Goal: Information Seeking & Learning: Check status

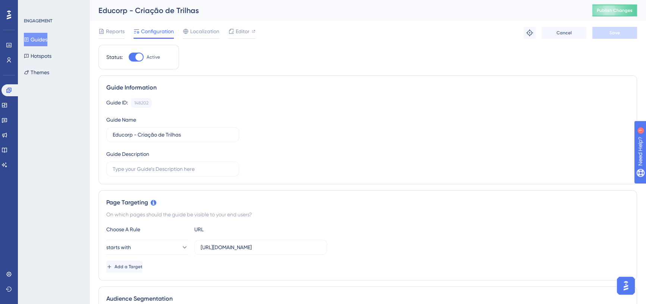
click at [6, 18] on div at bounding box center [9, 15] width 12 height 12
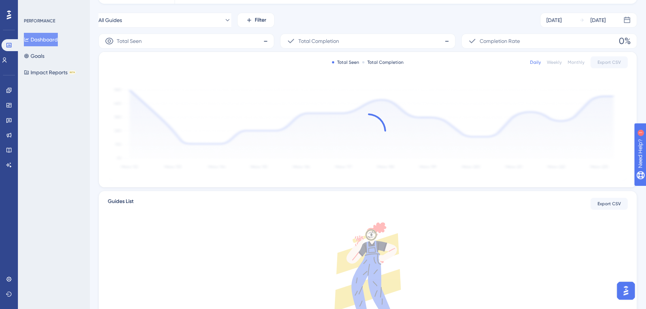
scroll to position [101, 0]
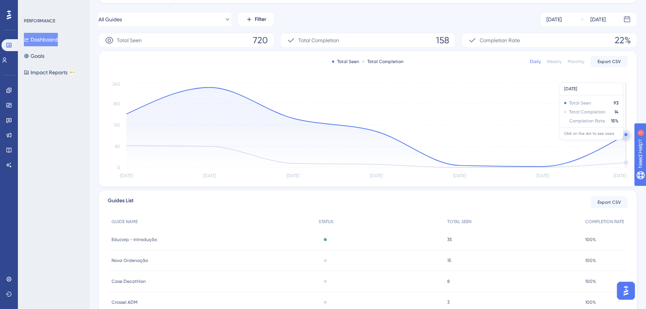
click at [623, 134] on circle at bounding box center [625, 135] width 6 height 6
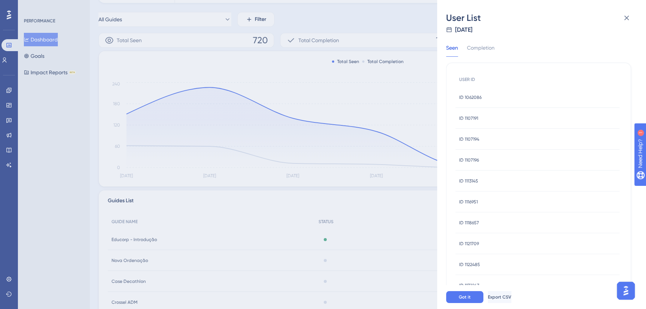
scroll to position [0, 0]
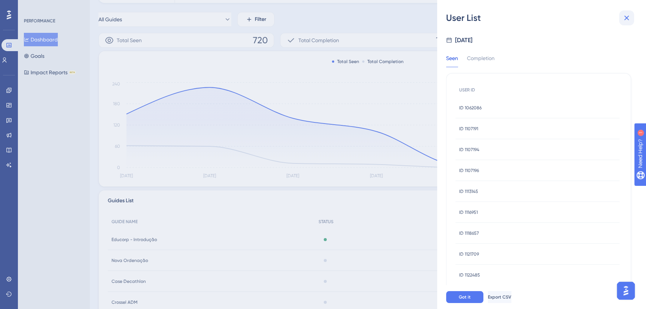
click at [622, 19] on icon at bounding box center [626, 17] width 9 height 9
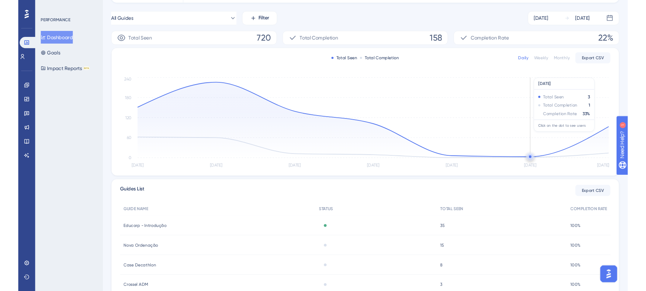
scroll to position [67, 0]
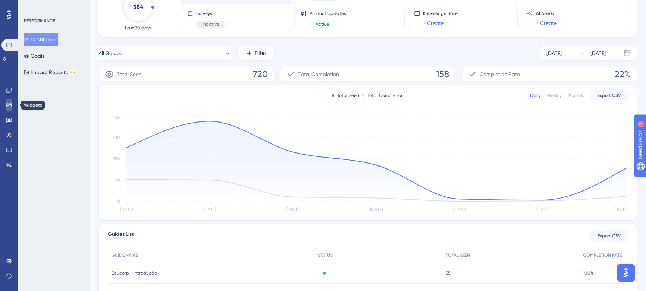
click at [7, 104] on icon at bounding box center [9, 105] width 6 height 6
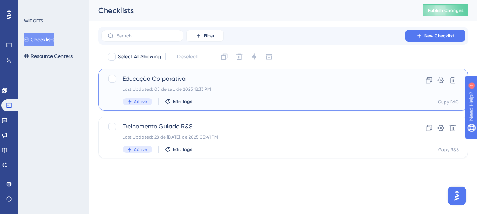
drag, startPoint x: 529, startPoint y: 1, endPoint x: 244, endPoint y: 97, distance: 299.8
click at [244, 97] on div "Educação Corporativa Last Updated: 05 de set. de 2025 12:33 PM Active Edit Tags" at bounding box center [254, 89] width 262 height 31
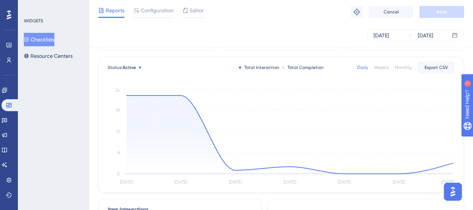
scroll to position [50, 0]
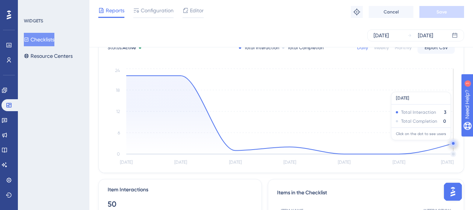
click at [453, 143] on circle at bounding box center [453, 143] width 3 height 3
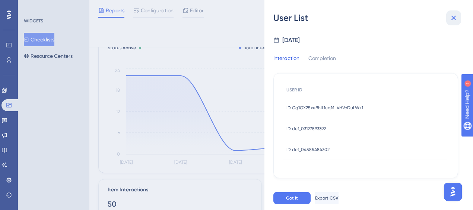
click at [454, 19] on icon at bounding box center [453, 17] width 9 height 9
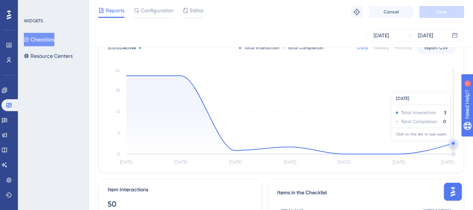
click at [453, 143] on circle at bounding box center [453, 143] width 3 height 3
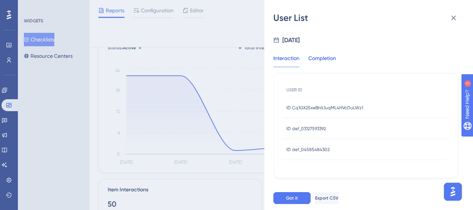
click at [331, 58] on div "Completion" at bounding box center [323, 60] width 28 height 13
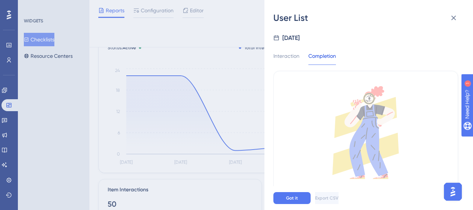
scroll to position [0, 0]
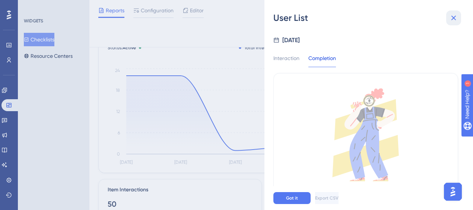
click at [451, 17] on icon at bounding box center [453, 17] width 9 height 9
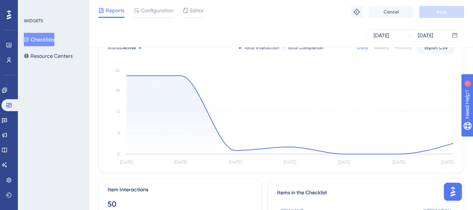
click at [9, 12] on icon at bounding box center [9, 15] width 4 height 10
click at [8, 16] on icon at bounding box center [9, 14] width 4 height 9
click at [8, 15] on icon at bounding box center [9, 14] width 4 height 9
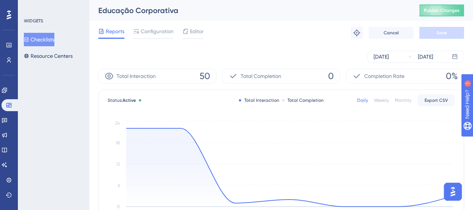
click at [8, 16] on icon at bounding box center [9, 14] width 4 height 9
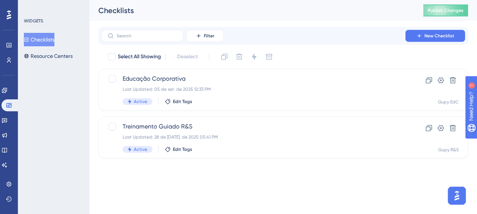
click at [8, 13] on icon at bounding box center [9, 14] width 4 height 9
drag, startPoint x: 10, startPoint y: 10, endPoint x: 6, endPoint y: 1, distance: 9.6
click at [10, 10] on icon at bounding box center [9, 15] width 4 height 10
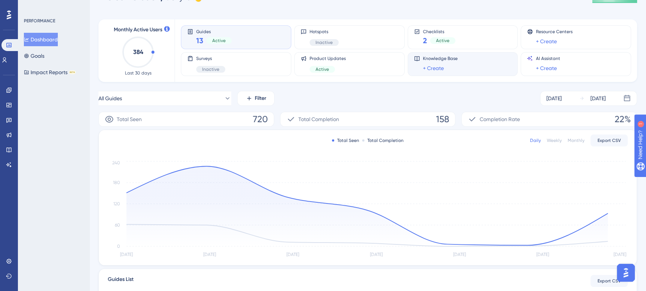
scroll to position [34, 0]
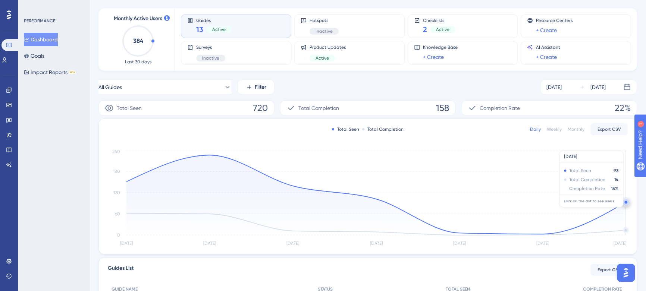
click at [624, 201] on circle at bounding box center [625, 202] width 3 height 3
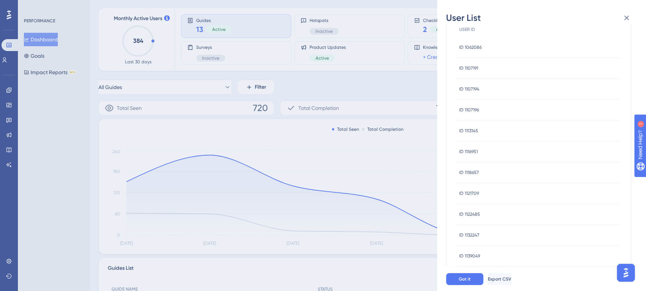
scroll to position [0, 0]
click at [481, 108] on div "ID 1062086 ID 1062086" at bounding box center [537, 107] width 164 height 21
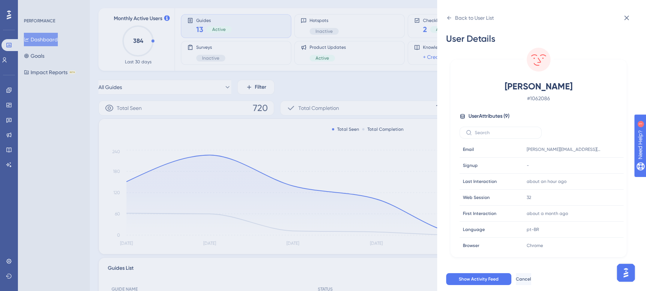
scroll to position [67, 0]
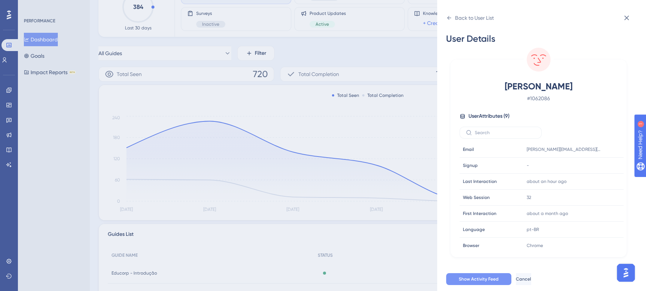
click at [486, 280] on span "Show Activity Feed" at bounding box center [478, 279] width 40 height 6
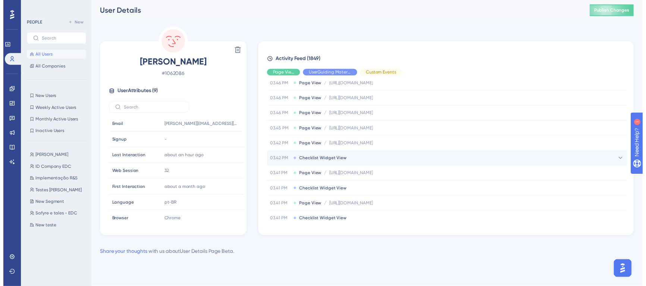
scroll to position [34, 0]
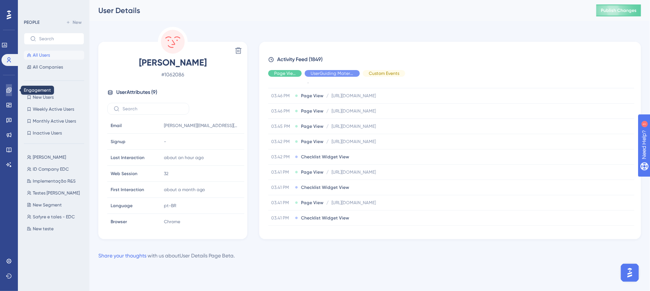
click at [11, 89] on icon at bounding box center [8, 90] width 5 height 5
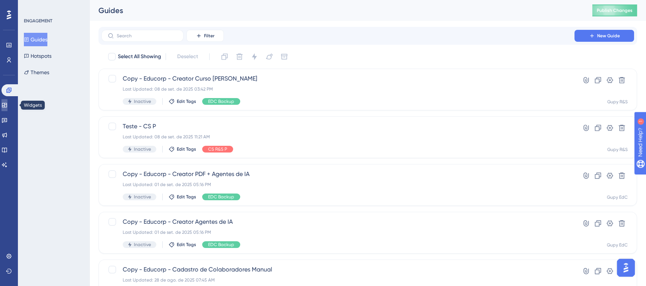
click at [7, 108] on link at bounding box center [4, 105] width 6 height 12
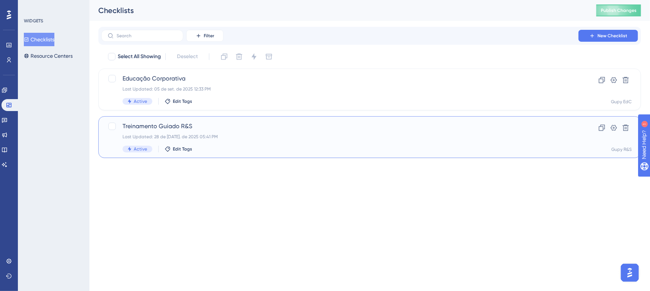
click at [359, 129] on span "Treinamento Guiado R&S" at bounding box center [340, 126] width 435 height 9
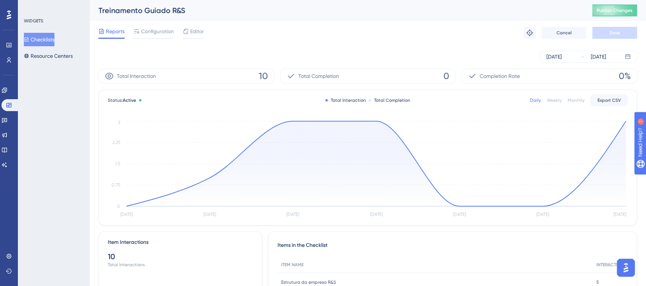
scroll to position [34, 0]
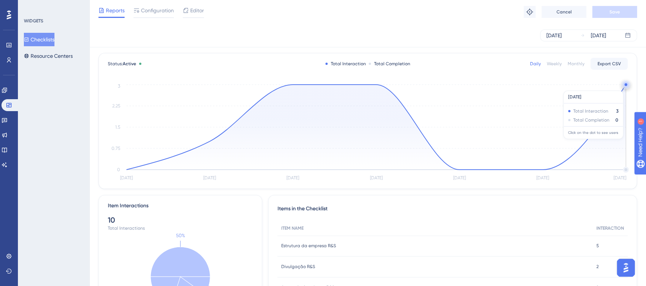
click at [624, 86] on circle at bounding box center [625, 85] width 6 height 6
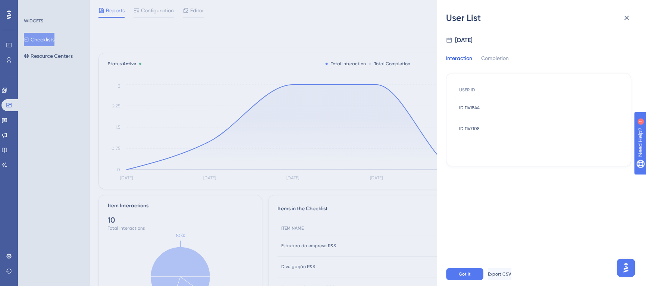
click at [503, 111] on div "ID 1141844 ID 1141844" at bounding box center [537, 107] width 164 height 21
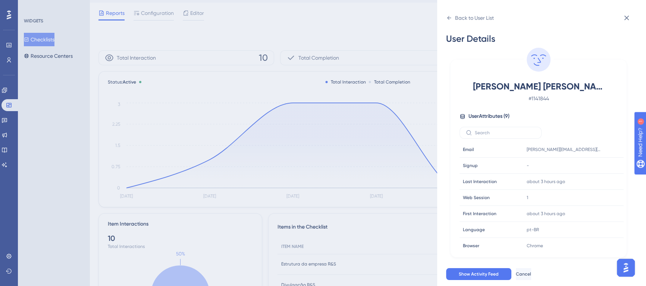
scroll to position [0, 0]
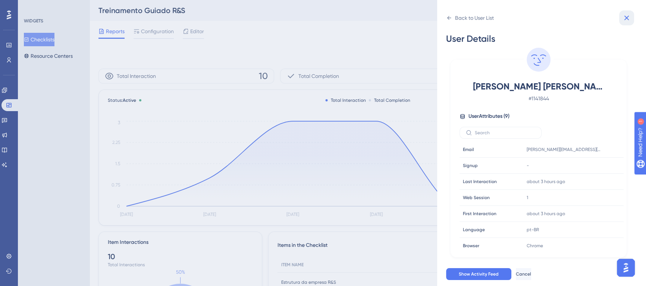
click at [629, 14] on icon at bounding box center [626, 17] width 9 height 9
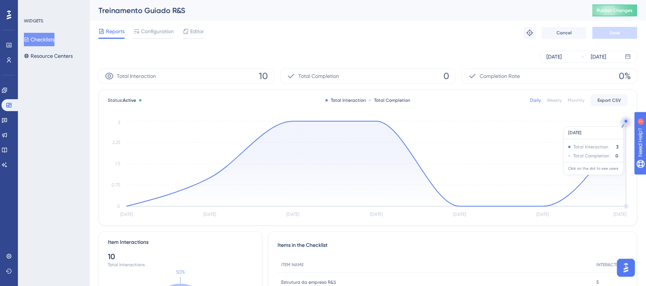
click at [625, 123] on circle at bounding box center [625, 121] width 6 height 6
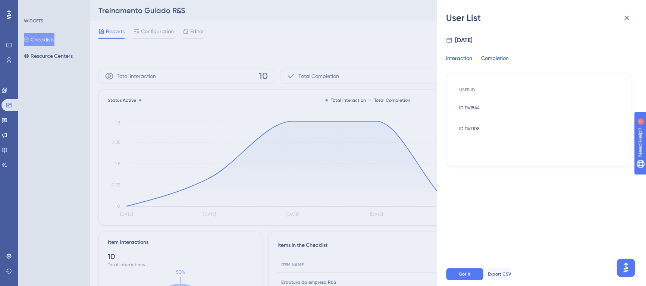
click at [500, 61] on div "Completion" at bounding box center [495, 60] width 28 height 13
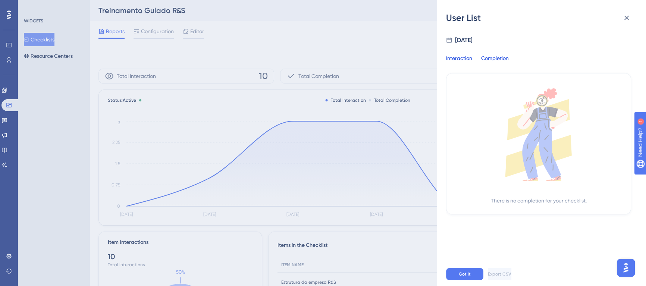
click at [456, 58] on div "Interaction" at bounding box center [459, 60] width 26 height 13
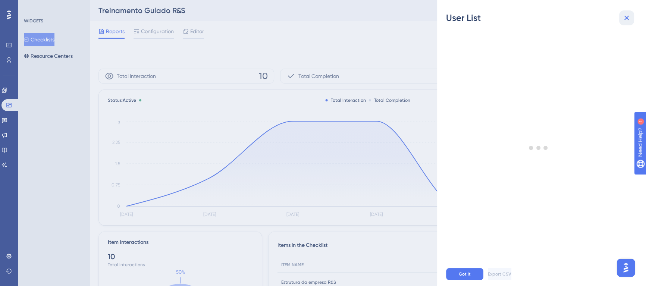
click at [631, 19] on button at bounding box center [626, 17] width 15 height 15
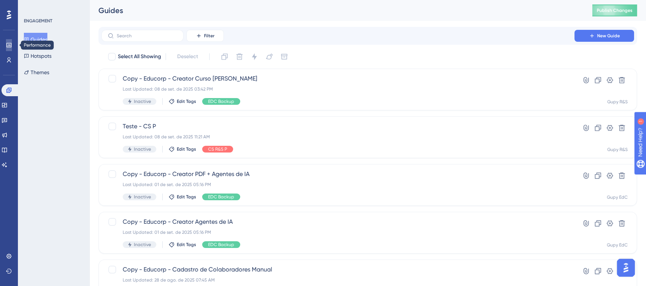
click at [12, 41] on link at bounding box center [9, 45] width 6 height 12
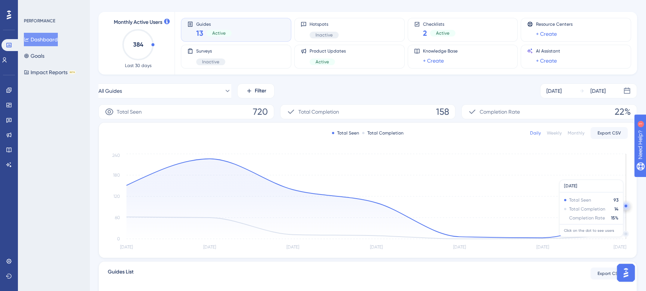
scroll to position [34, 0]
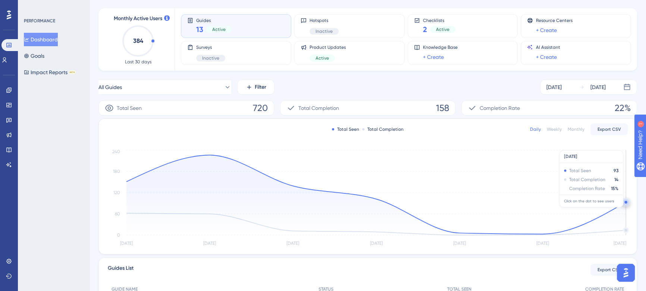
click at [625, 202] on circle at bounding box center [625, 202] width 3 height 3
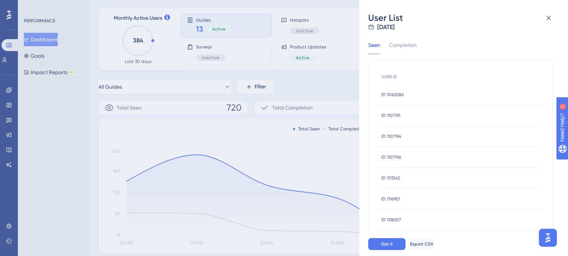
scroll to position [0, 0]
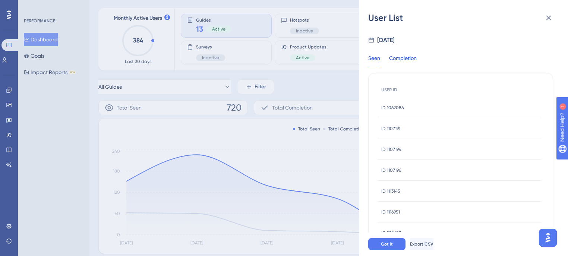
click at [411, 60] on div "Completion" at bounding box center [403, 60] width 28 height 13
click at [403, 107] on div "ID 1141245 ID 1141245" at bounding box center [460, 107] width 164 height 21
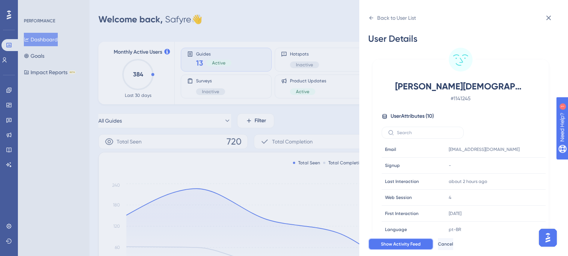
click at [410, 243] on span "Show Activity Feed" at bounding box center [401, 244] width 40 height 6
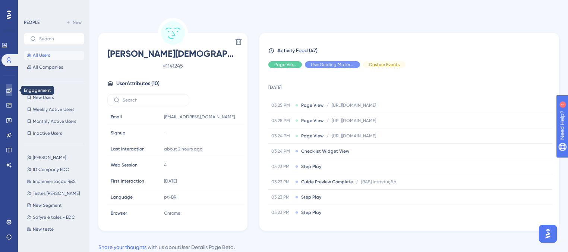
click at [6, 91] on icon at bounding box center [8, 90] width 5 height 5
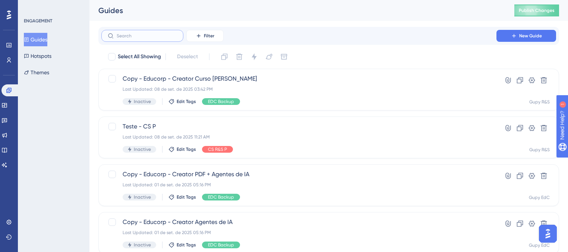
click at [158, 37] on input "text" at bounding box center [147, 35] width 60 height 5
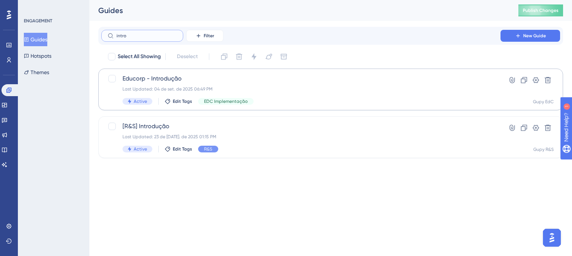
type input "intro"
click at [315, 92] on div "Educorp - Introdução Last Updated: 04 de set. de 2025 06:49 PM Active Edit Tags…" at bounding box center [301, 89] width 357 height 31
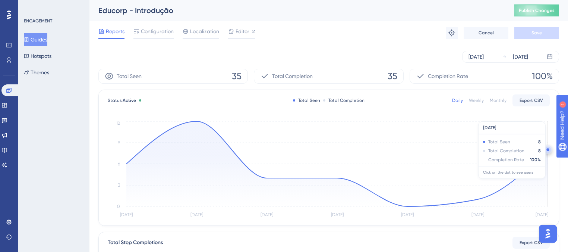
click at [546, 150] on circle at bounding box center [548, 149] width 6 height 6
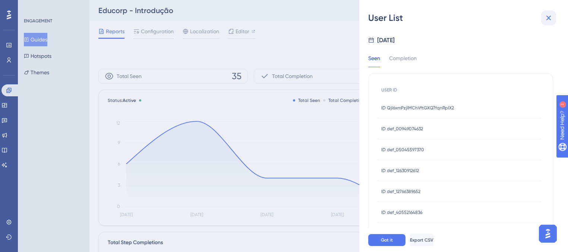
click at [552, 14] on icon at bounding box center [548, 17] width 9 height 9
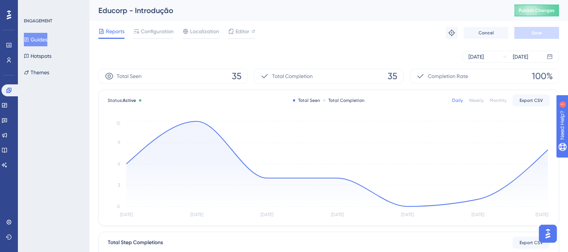
click at [43, 35] on button "Guides" at bounding box center [35, 39] width 23 height 13
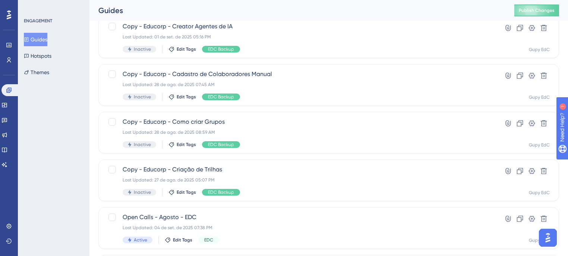
scroll to position [209, 0]
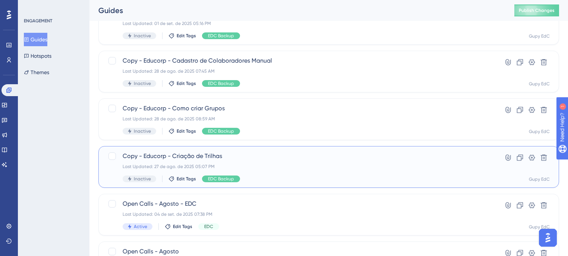
click at [316, 160] on span "Copy - Educorp - Criação de Trilhas" at bounding box center [299, 156] width 353 height 9
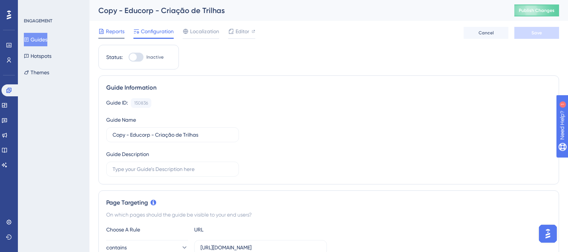
click at [106, 32] on span "Reports" at bounding box center [115, 31] width 19 height 9
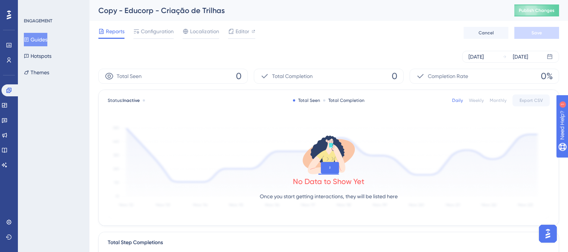
click at [47, 38] on button "Guides" at bounding box center [35, 39] width 23 height 13
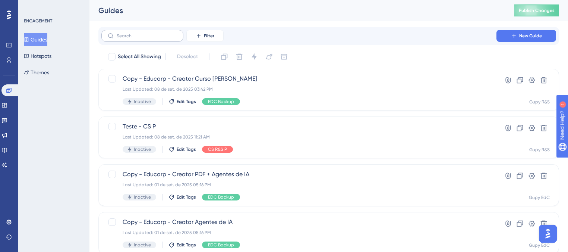
click at [153, 39] on label at bounding box center [142, 36] width 82 height 12
click at [153, 38] on input "text" at bounding box center [147, 35] width 60 height 5
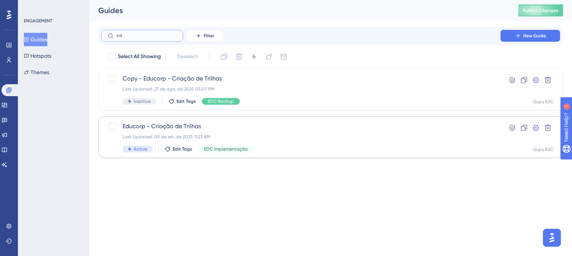
type input "tril"
click at [243, 132] on div "Educorp - Criação de Trilhas Last Updated: 08 de set. de 2025 11:23 AM Active E…" at bounding box center [301, 137] width 357 height 31
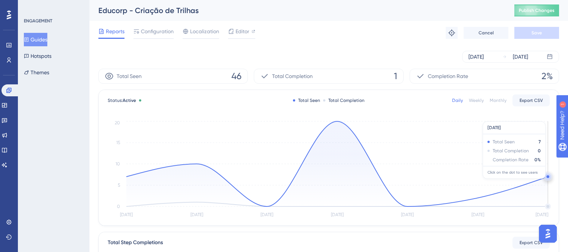
click at [547, 177] on circle at bounding box center [547, 176] width 3 height 3
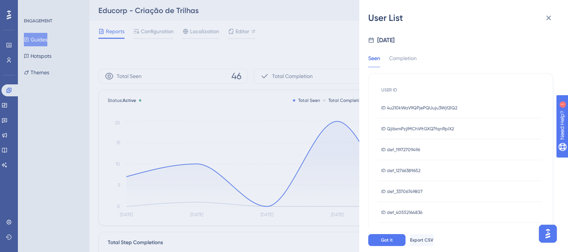
scroll to position [8, 0]
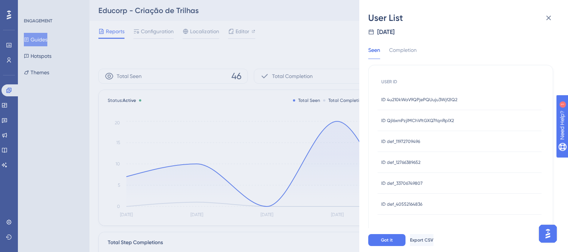
click at [407, 98] on span "ID 4u210kWaV9QPjePQUuju3Wjf2lQ2" at bounding box center [419, 100] width 76 height 6
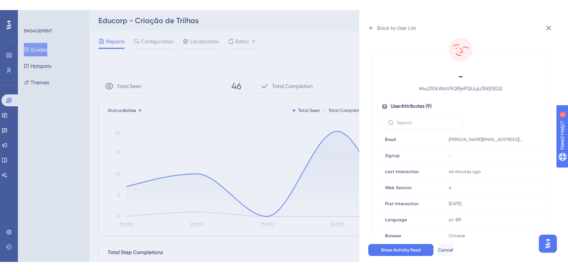
scroll to position [25, 0]
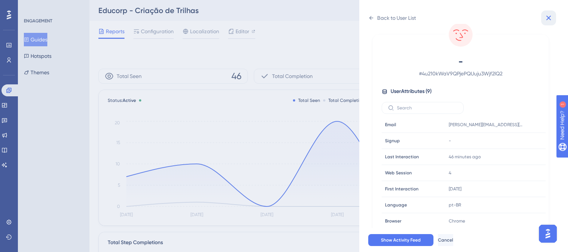
click at [547, 13] on icon at bounding box center [548, 17] width 9 height 9
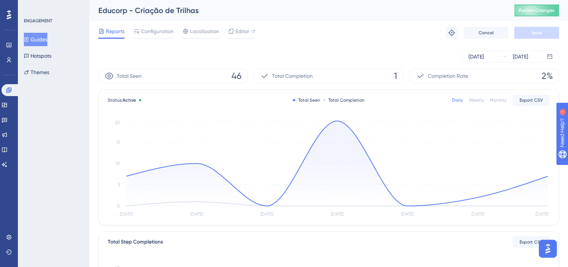
click at [7, 14] on icon at bounding box center [9, 15] width 4 height 10
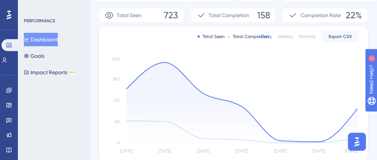
scroll to position [149, 0]
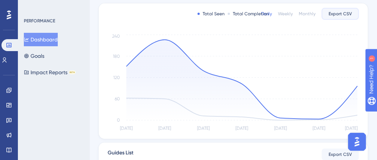
click at [339, 17] on button "Export CSV" at bounding box center [340, 14] width 37 height 12
